Goal: Information Seeking & Learning: Learn about a topic

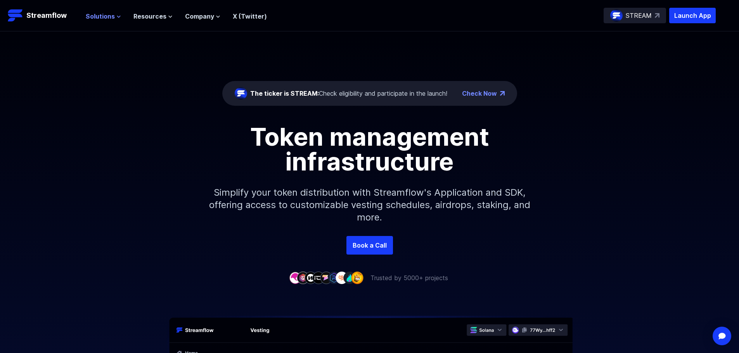
click at [104, 19] on span "Solutions" at bounding box center [100, 16] width 29 height 9
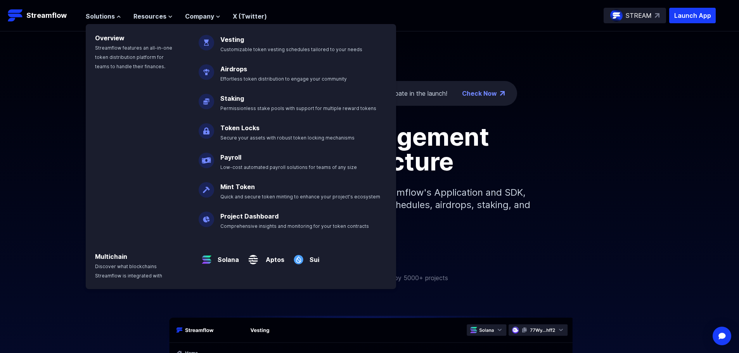
click at [248, 103] on p "Staking Permissionless stake pools with support for multiple reward tokens" at bounding box center [304, 100] width 176 height 25
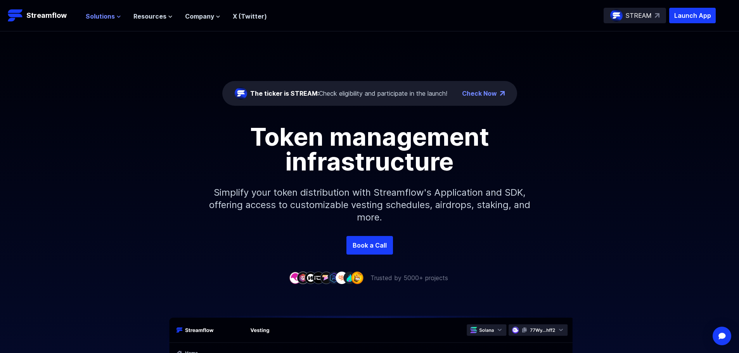
click at [110, 18] on span "Solutions" at bounding box center [100, 16] width 29 height 9
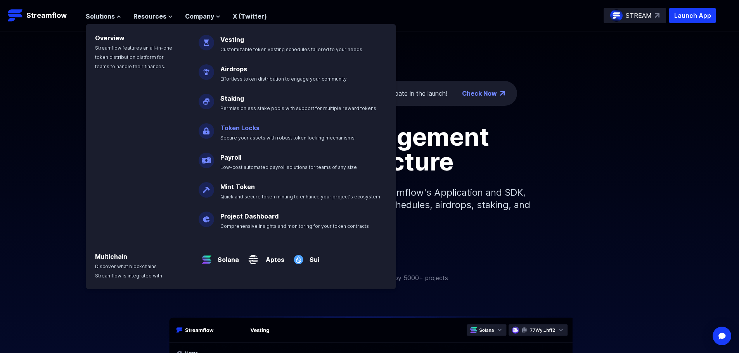
click at [237, 128] on link "Token Locks" at bounding box center [239, 128] width 39 height 8
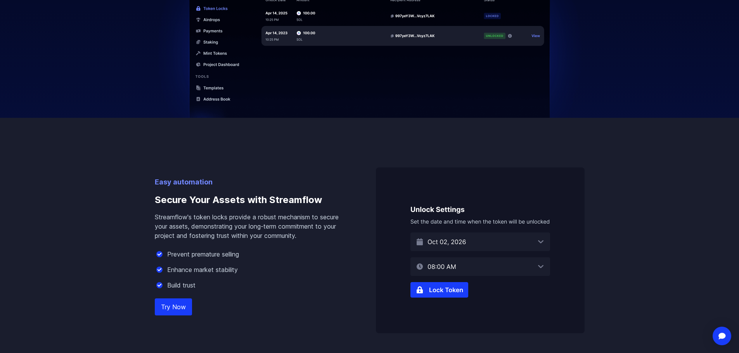
scroll to position [465, 0]
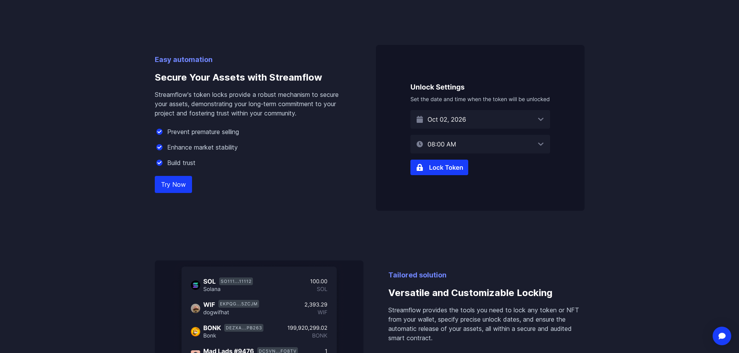
click at [423, 168] on img at bounding box center [480, 128] width 209 height 166
click at [170, 182] on link "Try Now" at bounding box center [173, 184] width 37 height 17
